Goal: Navigation & Orientation: Find specific page/section

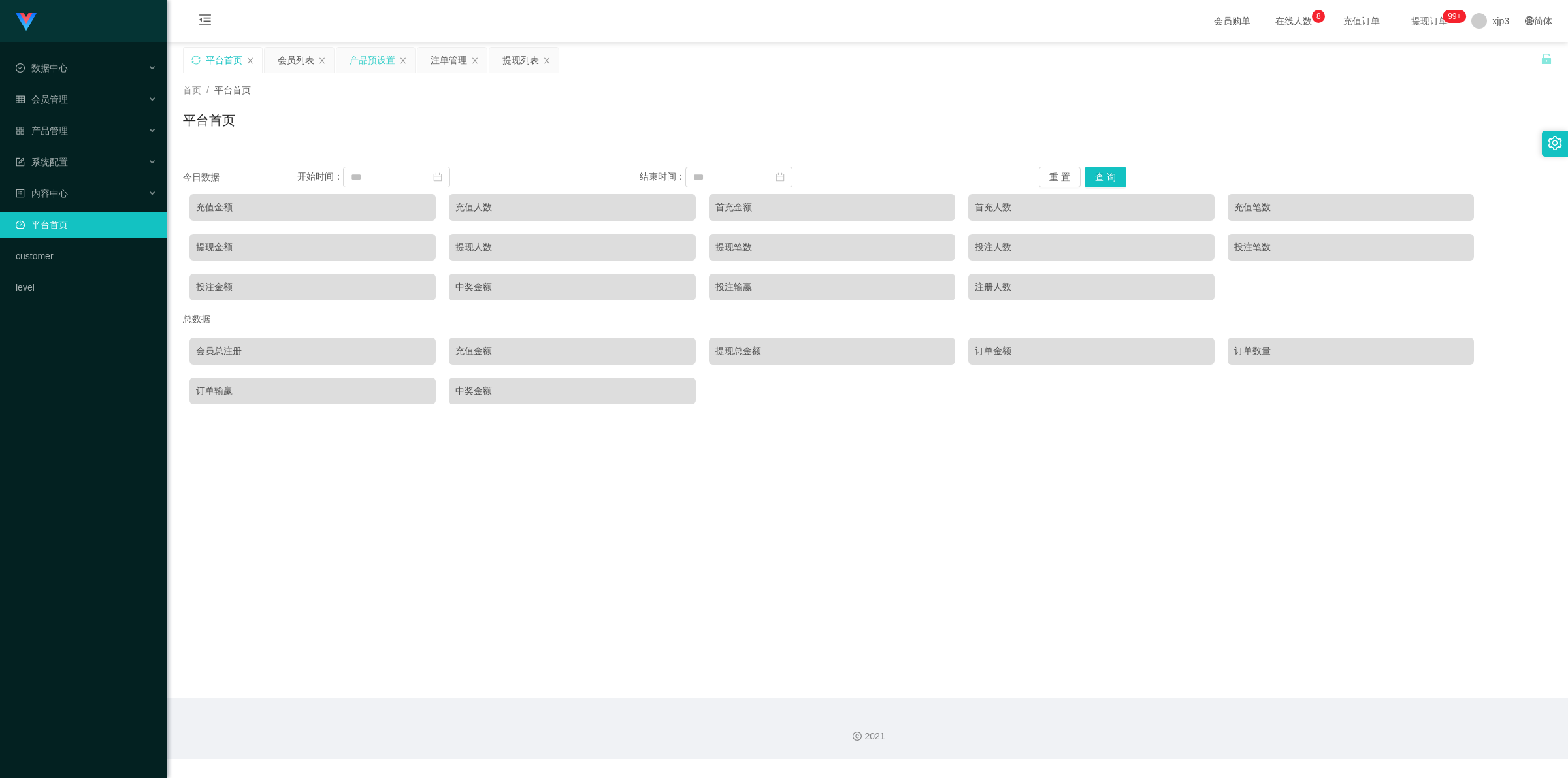
click at [372, 62] on div "产品预设置" at bounding box center [372, 59] width 45 height 25
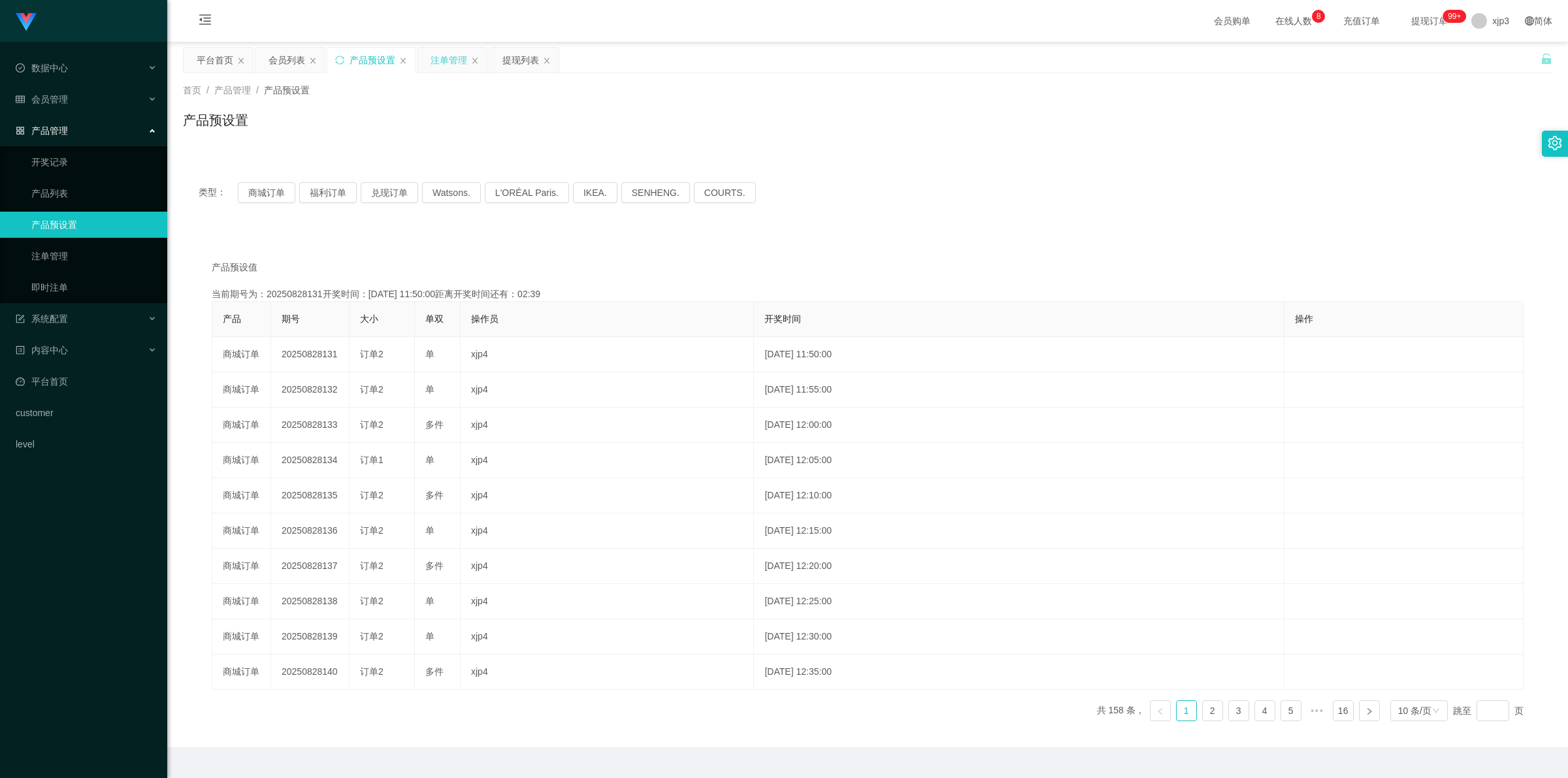
click at [413, 62] on div "注单管理" at bounding box center [449, 59] width 37 height 25
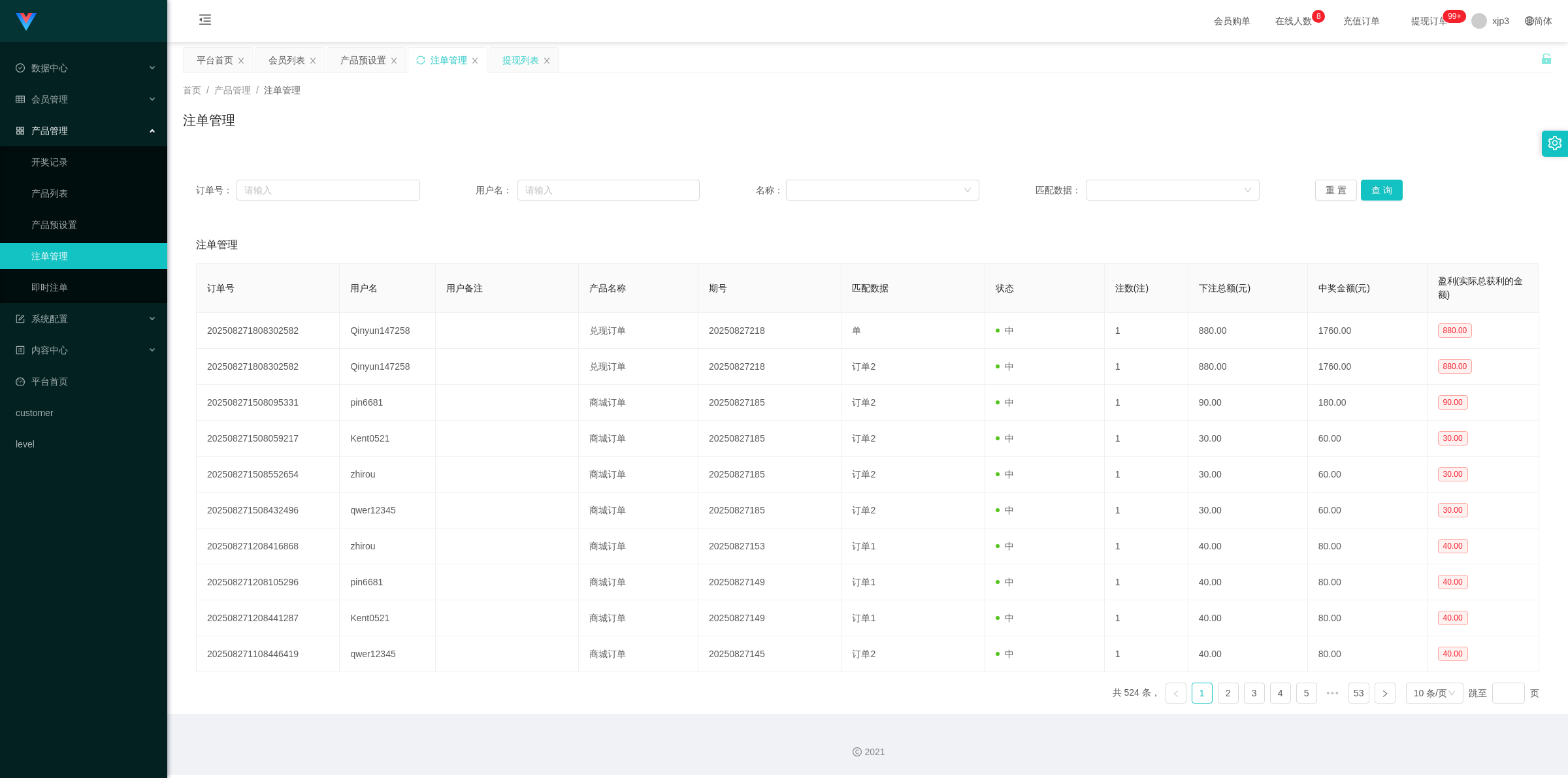
click at [413, 49] on div "提现列表" at bounding box center [520, 59] width 37 height 25
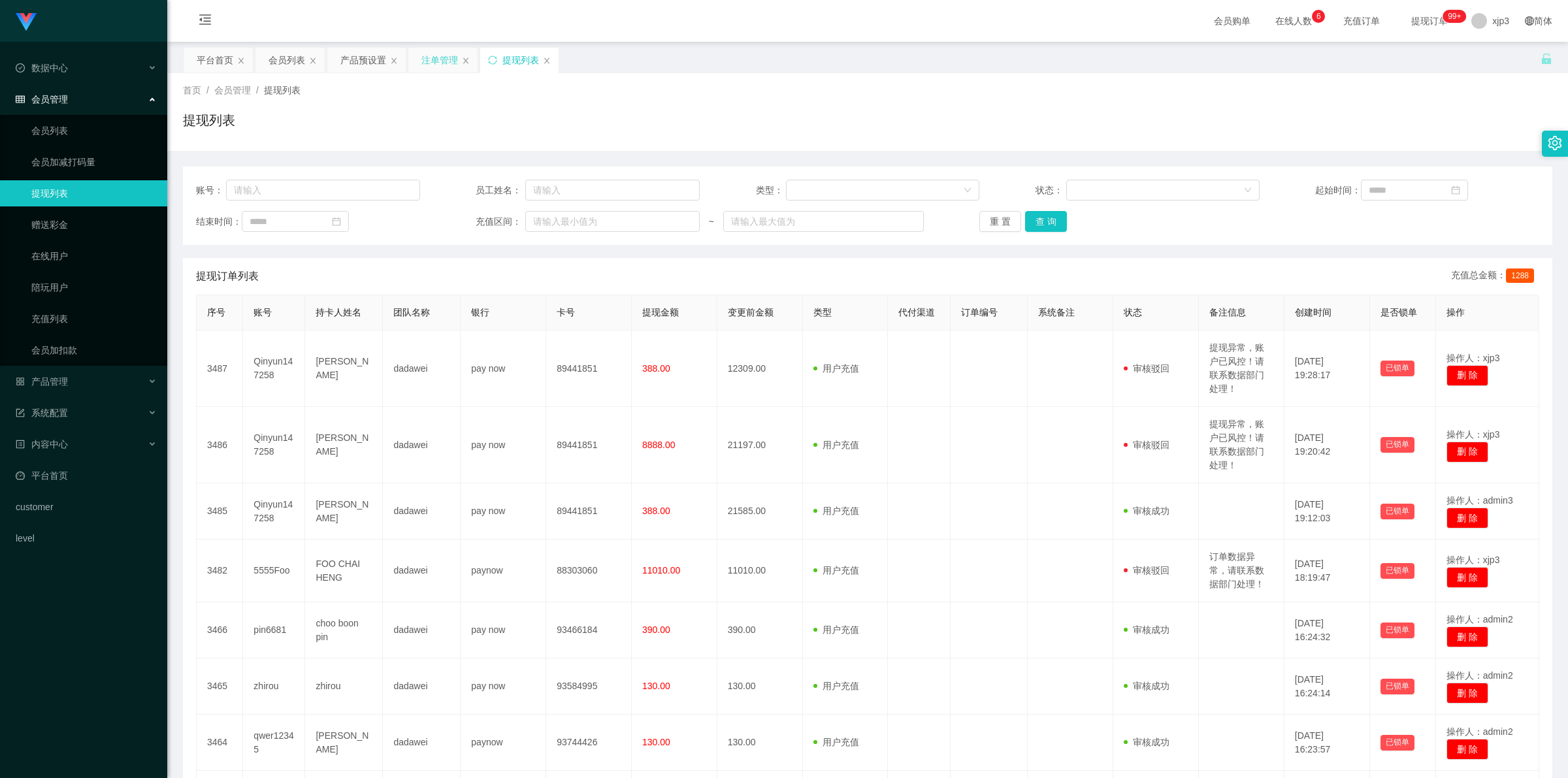
click at [432, 57] on div "注单管理" at bounding box center [439, 59] width 37 height 25
